Goal: Information Seeking & Learning: Learn about a topic

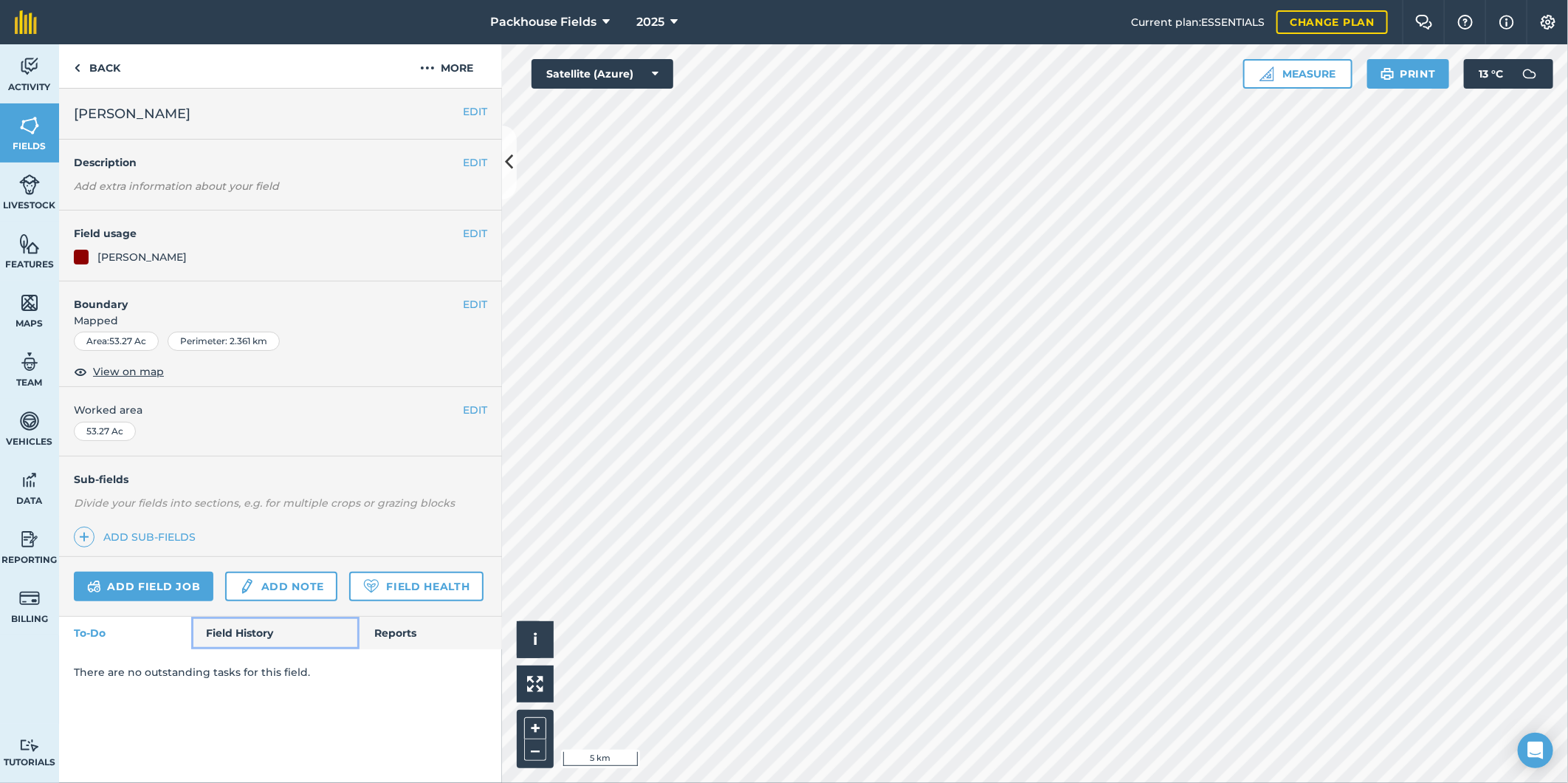
click at [244, 593] on link "Field History" at bounding box center [275, 633] width 168 height 33
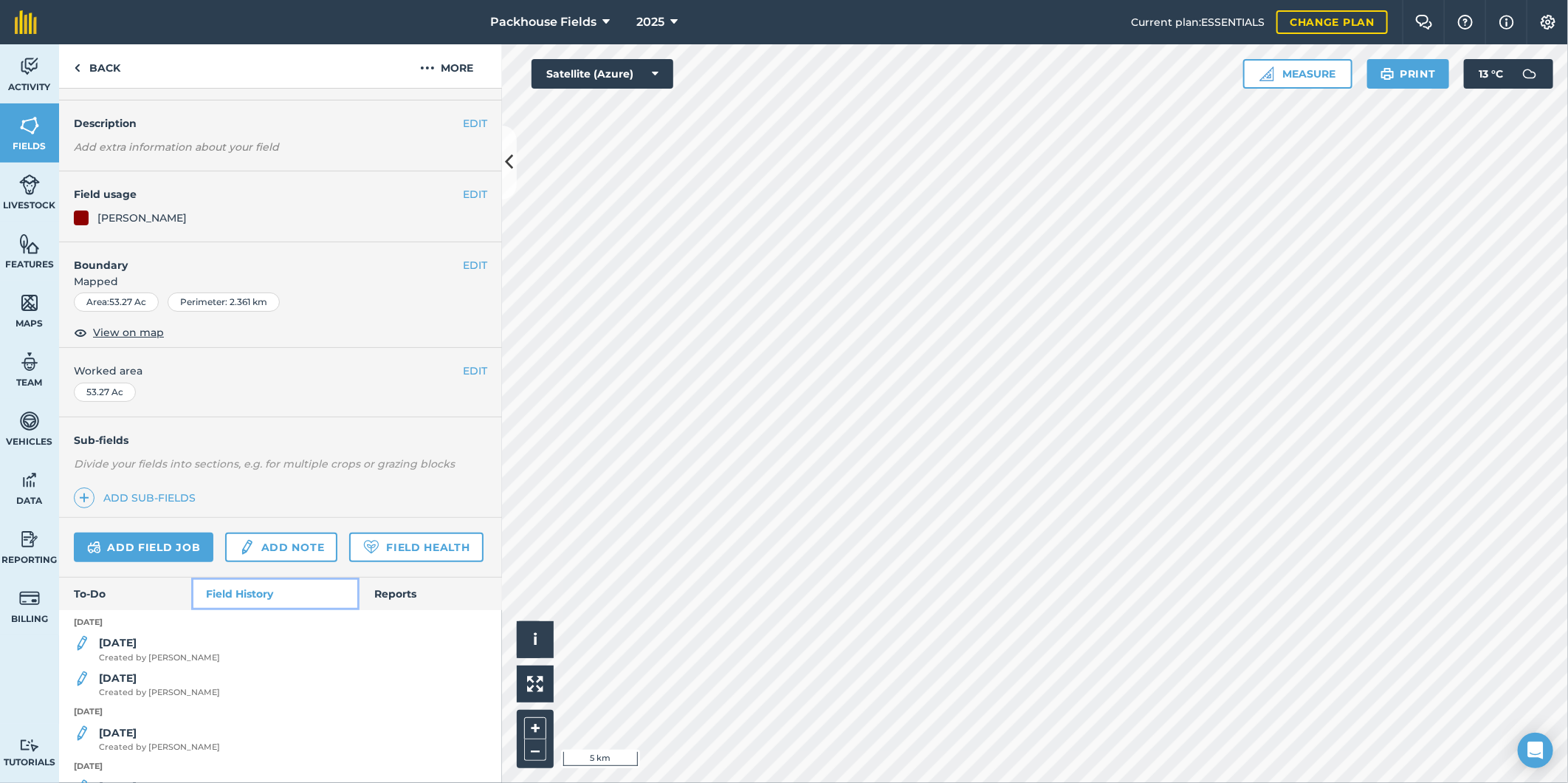
scroll to position [164, 0]
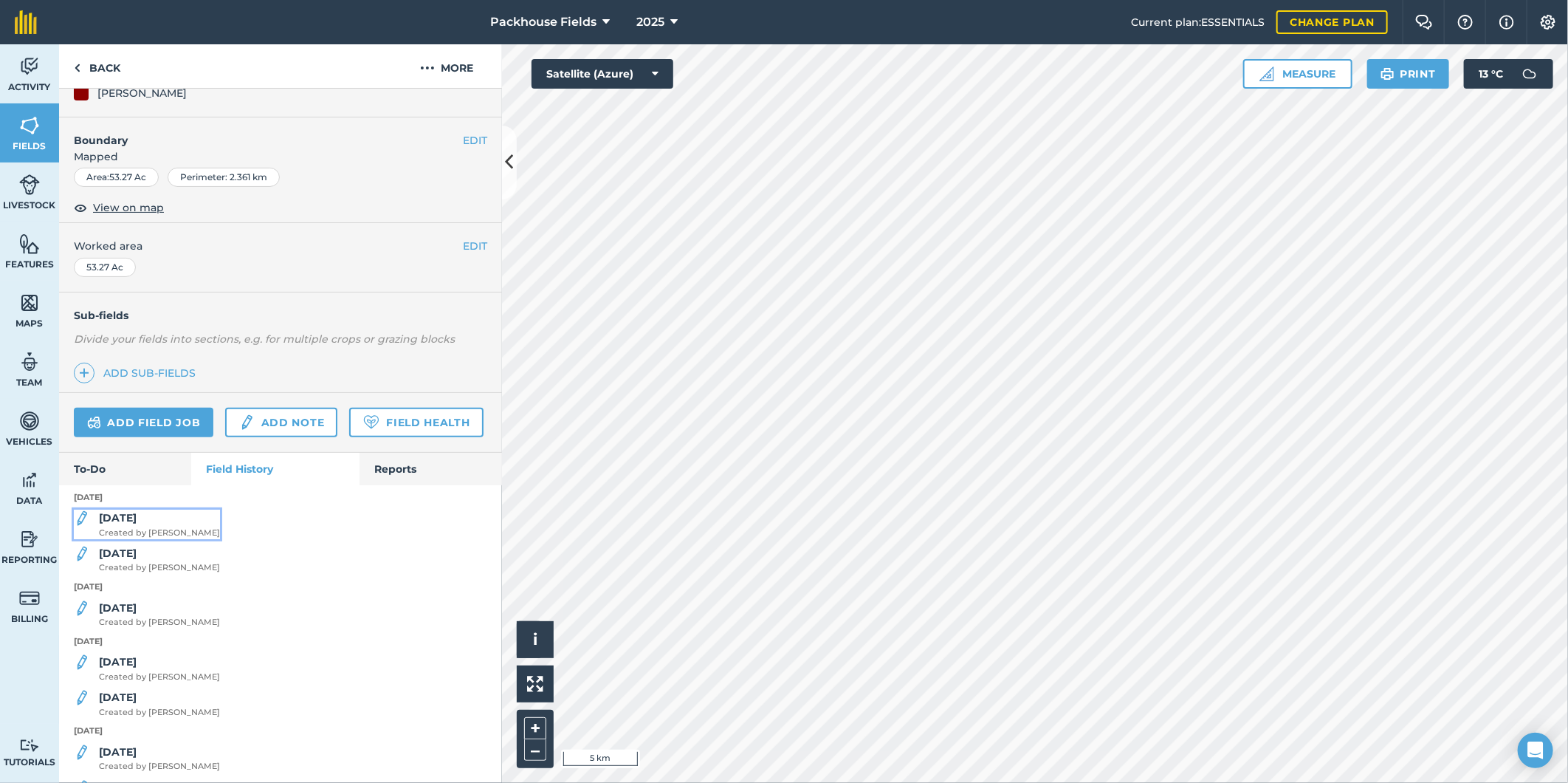
click at [153, 539] on div "[DATE] Created by [PERSON_NAME]" at bounding box center [159, 524] width 121 height 29
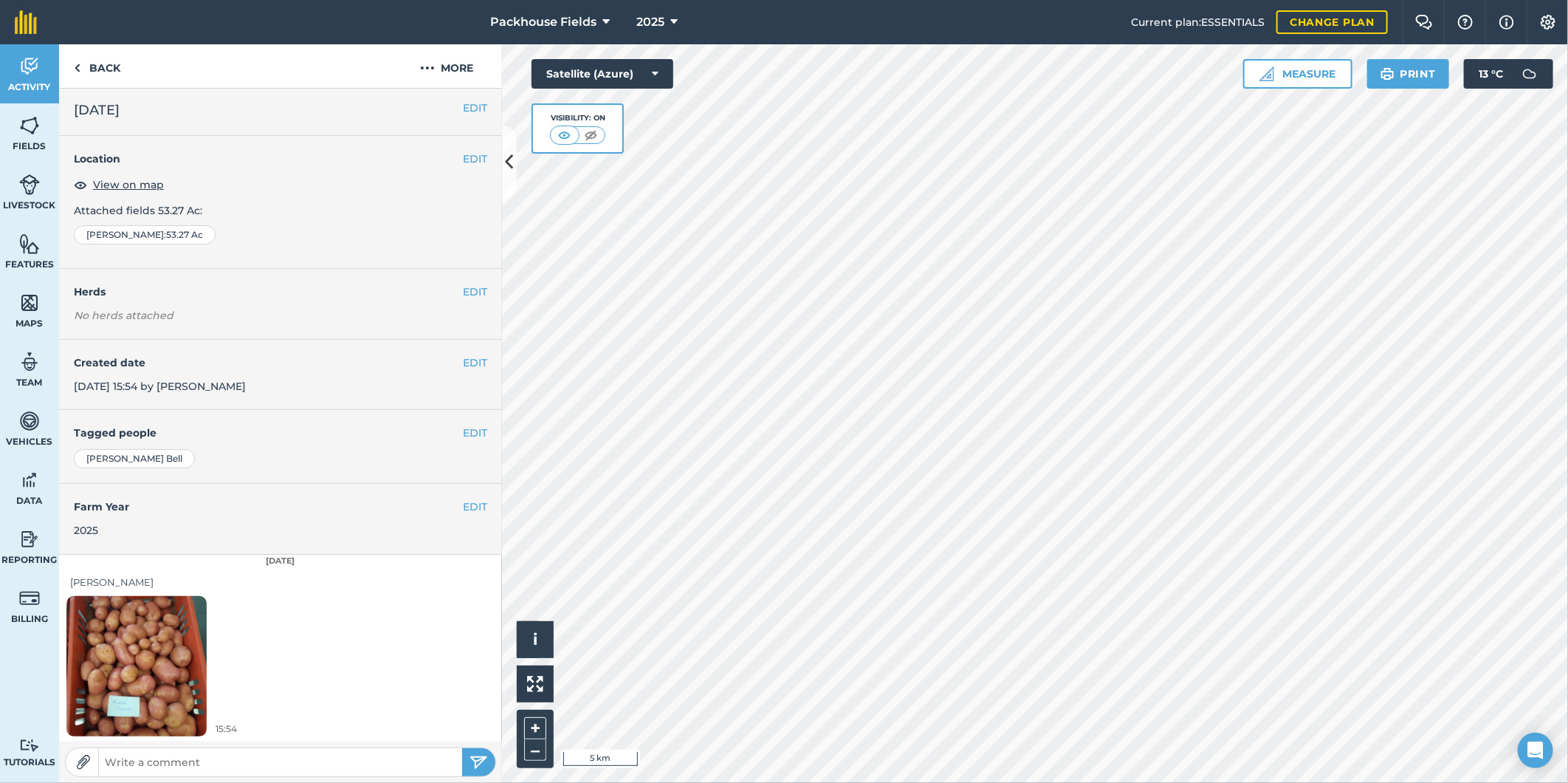
scroll to position [4, 0]
click at [113, 70] on link "Back" at bounding box center [97, 66] width 76 height 44
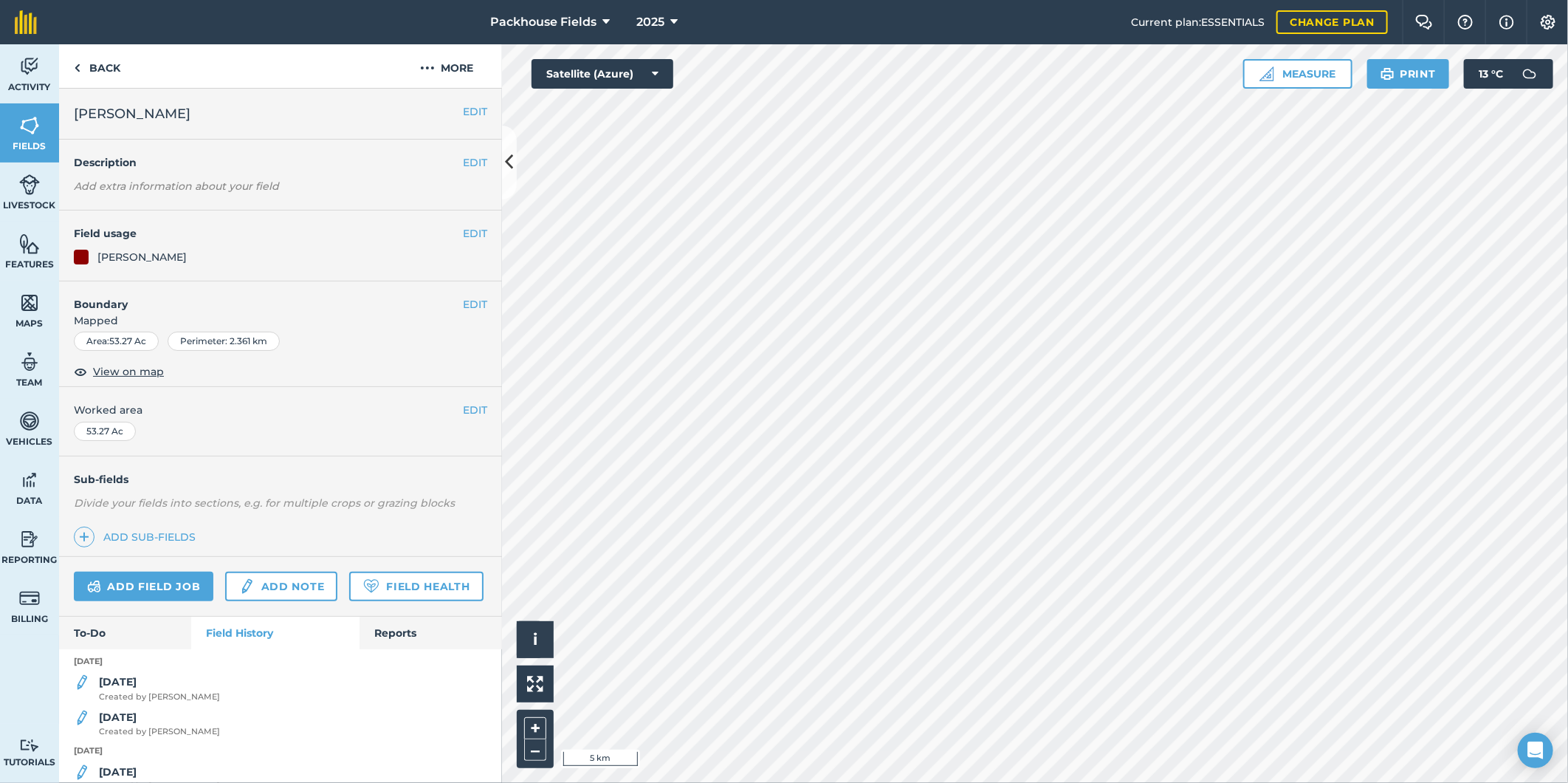
scroll to position [82, 0]
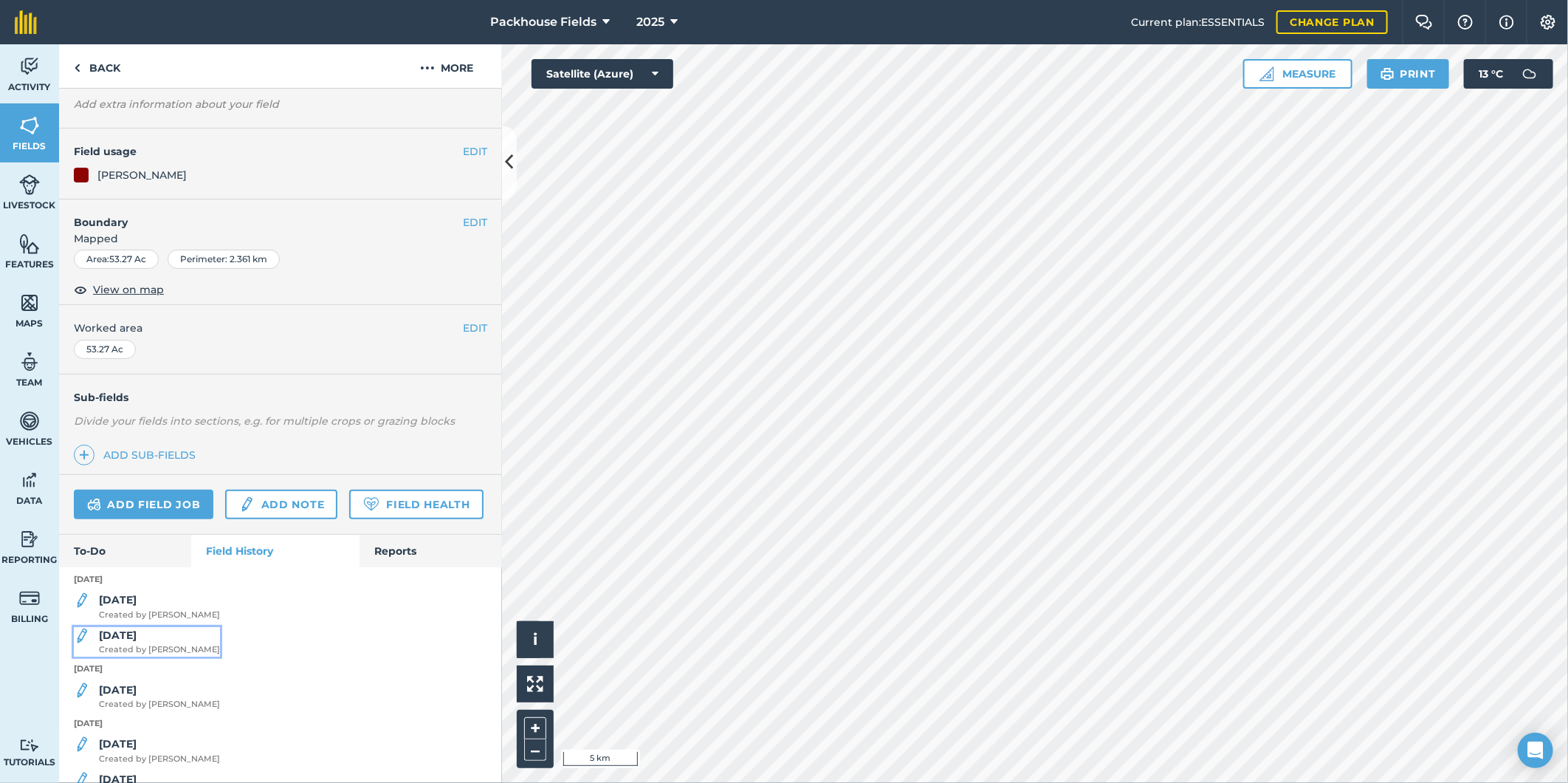
click at [147, 593] on span "Created by [PERSON_NAME]" at bounding box center [159, 650] width 121 height 13
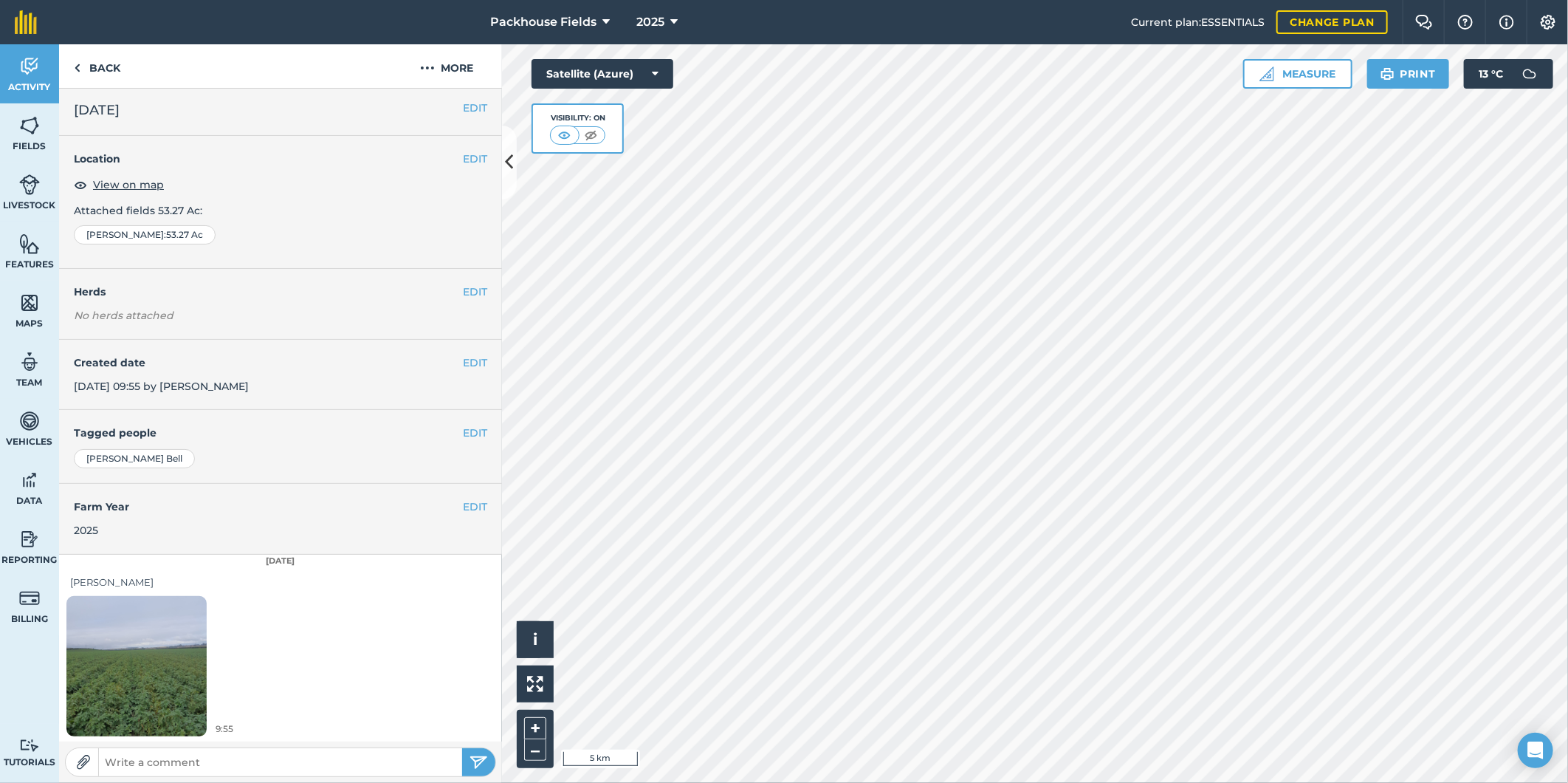
scroll to position [4, 0]
click at [116, 69] on link "Back" at bounding box center [97, 66] width 76 height 44
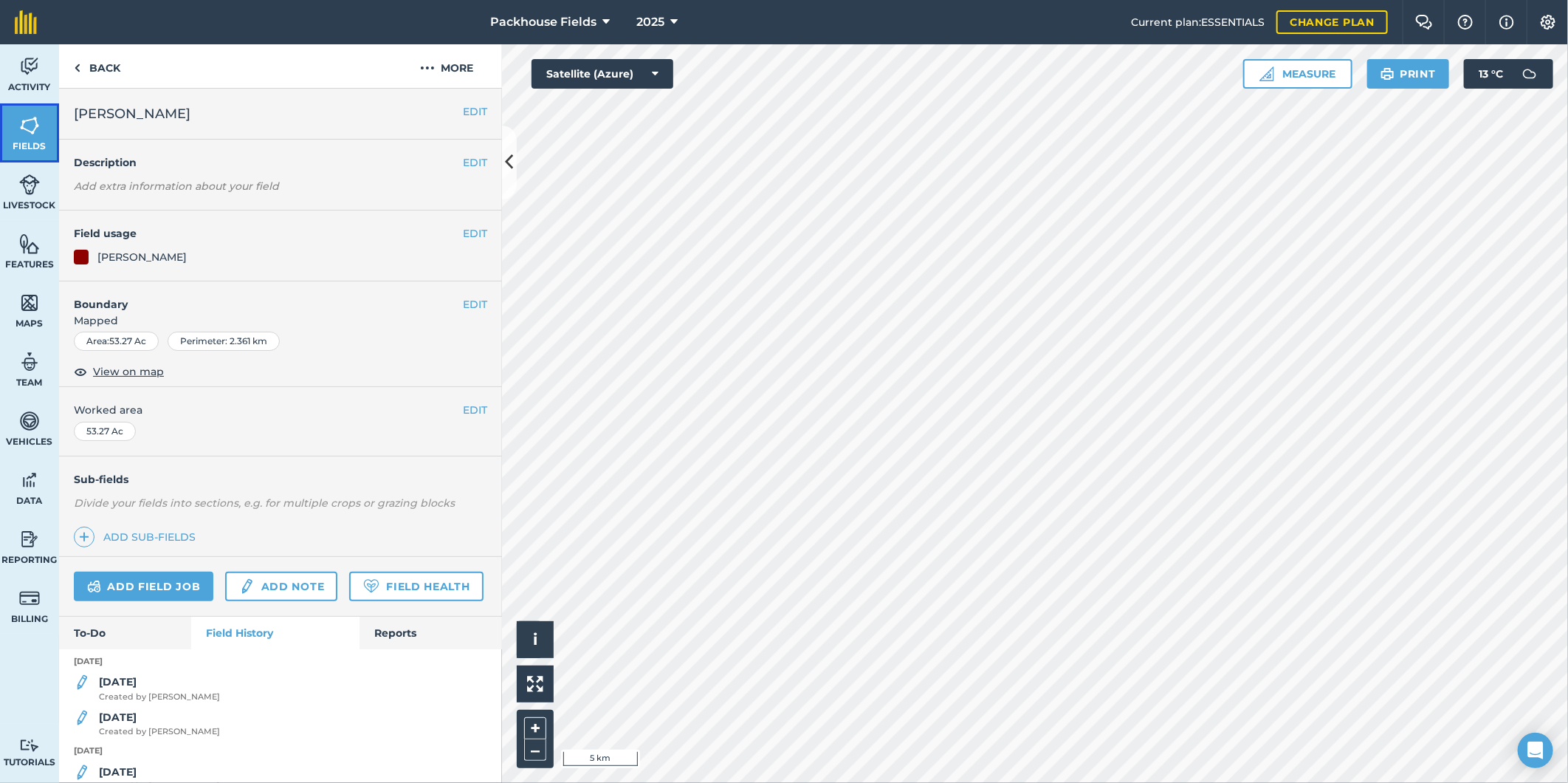
click at [35, 122] on img at bounding box center [29, 125] width 20 height 22
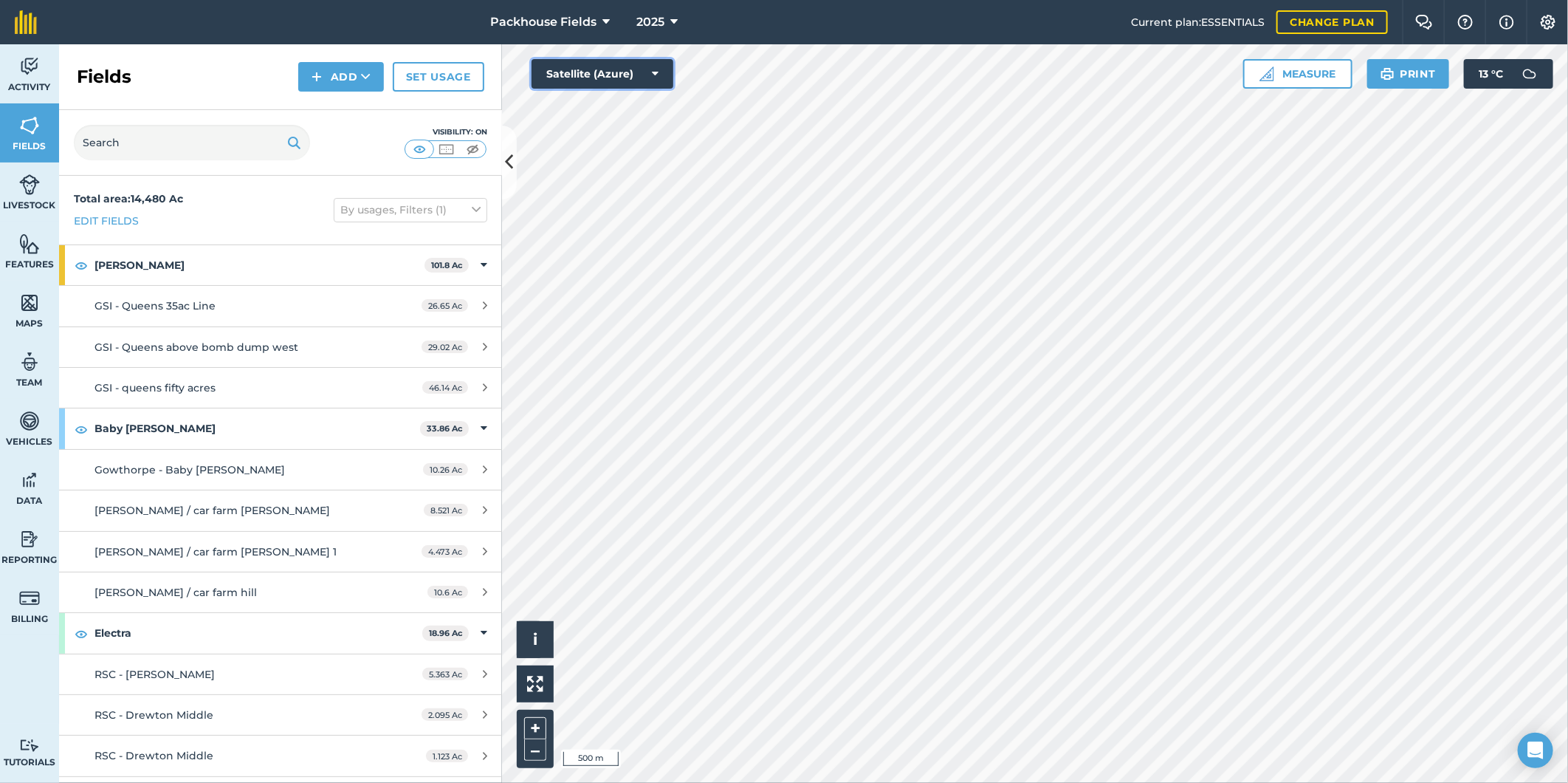
click at [630, 67] on button "Satellite (Azure)" at bounding box center [602, 74] width 142 height 29
click at [624, 138] on button "Satellite (Mapbox)" at bounding box center [602, 133] width 142 height 29
click at [509, 163] on icon at bounding box center [509, 162] width 8 height 26
